Goal: Task Accomplishment & Management: Use online tool/utility

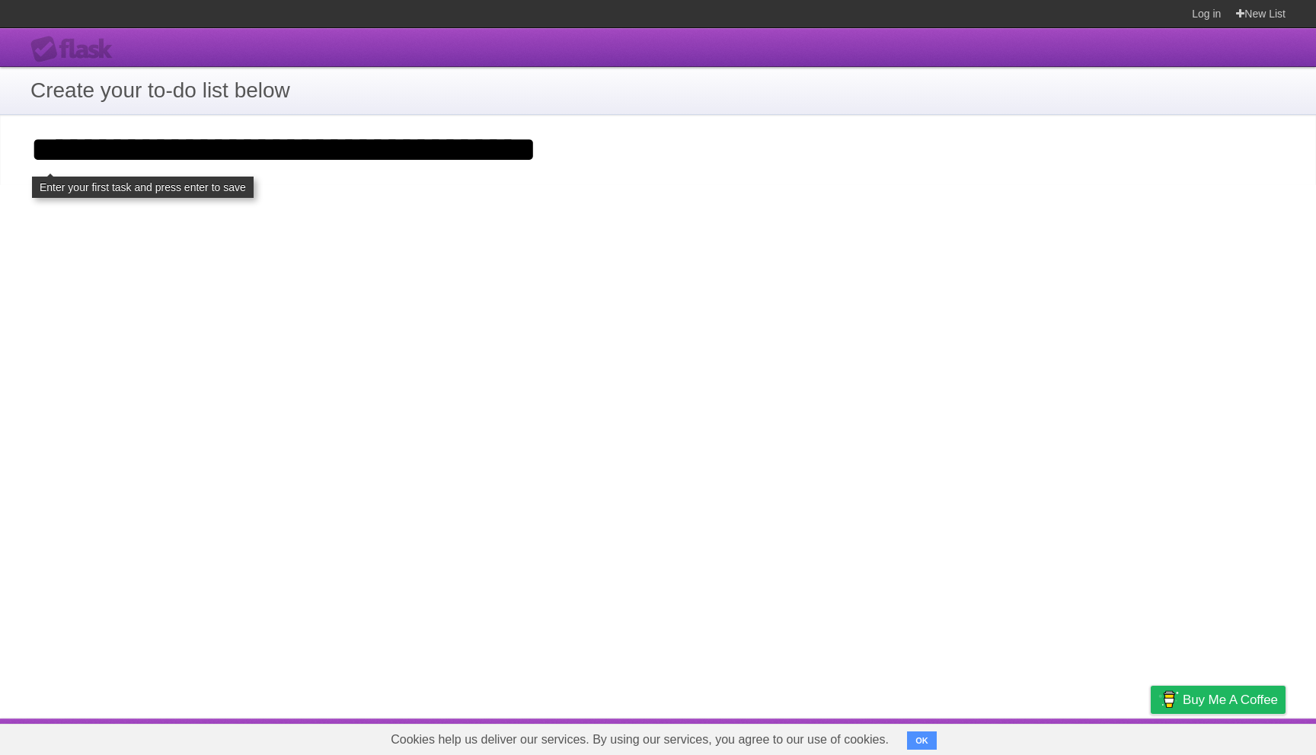
type input "**********"
click input "**********" at bounding box center [0, 0] width 0 height 0
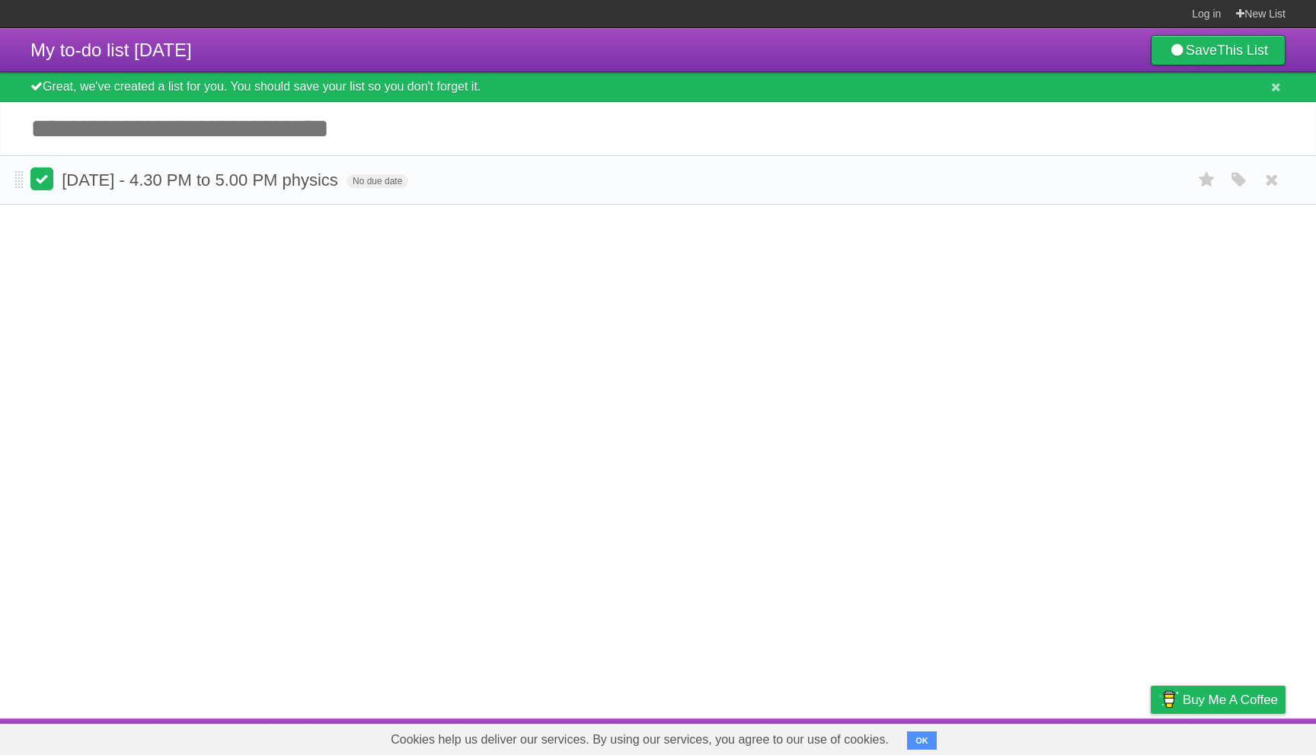
click at [39, 184] on label at bounding box center [41, 179] width 23 height 23
